Goal: Task Accomplishment & Management: Use online tool/utility

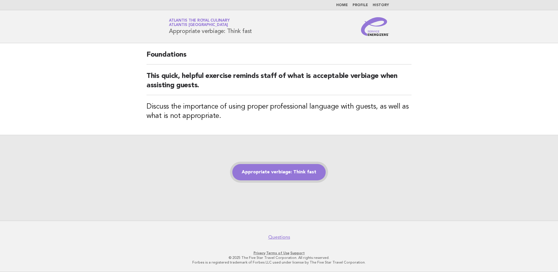
click at [284, 171] on link "Appropriate verbiage: Think fast" at bounding box center [278, 172] width 93 height 16
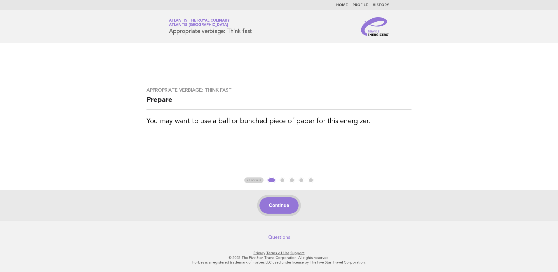
click at [280, 205] on button "Continue" at bounding box center [278, 205] width 39 height 16
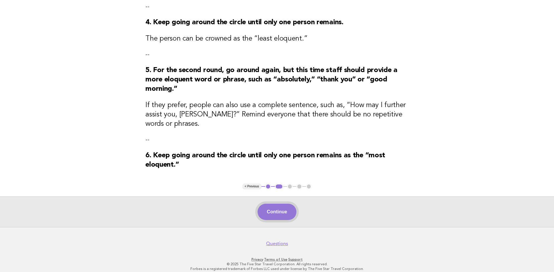
click at [280, 204] on button "Continue" at bounding box center [276, 212] width 39 height 16
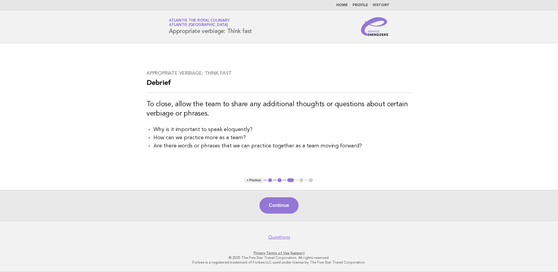
click at [280, 203] on button "Continue" at bounding box center [278, 205] width 39 height 16
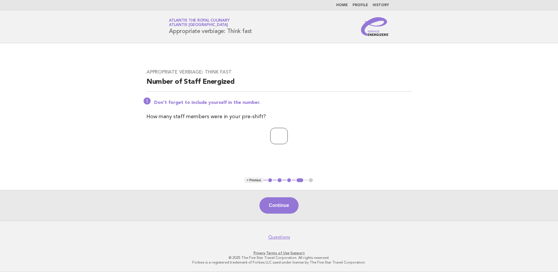
click at [288, 135] on input "*" at bounding box center [279, 136] width 18 height 16
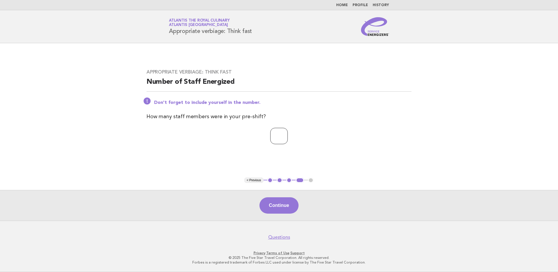
click at [288, 138] on input "*" at bounding box center [279, 136] width 18 height 16
type input "**"
click at [276, 206] on button "Continue" at bounding box center [278, 205] width 39 height 16
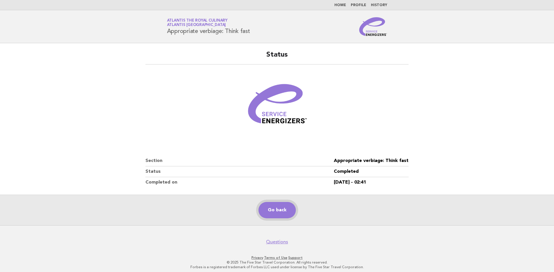
click at [278, 206] on link "Go back" at bounding box center [276, 210] width 37 height 16
